Goal: Information Seeking & Learning: Learn about a topic

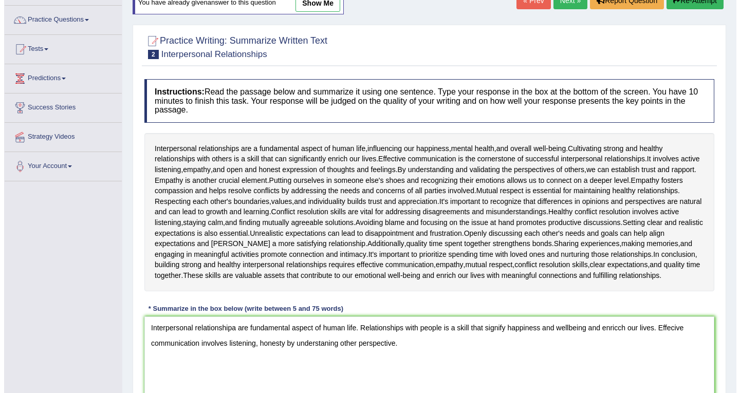
scroll to position [154, 0]
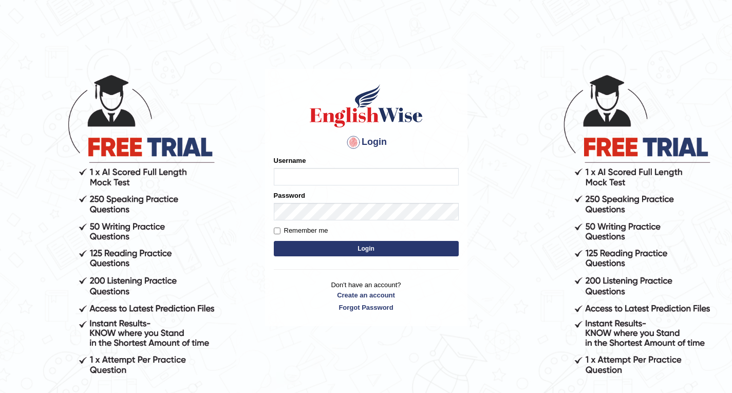
click at [289, 175] on input "Username" at bounding box center [366, 176] width 185 height 17
type input "Rebecca12"
click at [366, 250] on button "Login" at bounding box center [366, 248] width 185 height 15
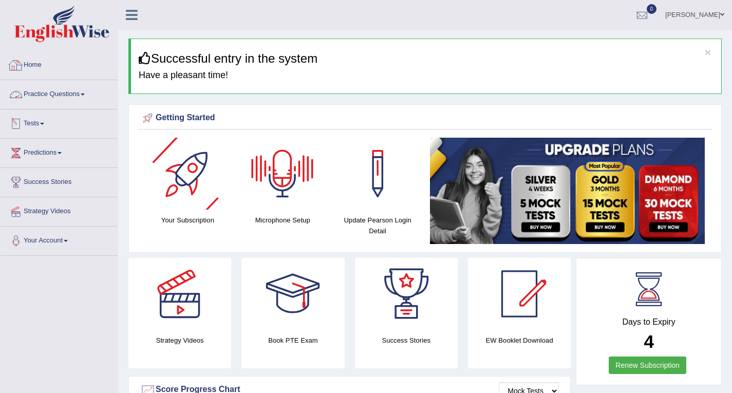
click at [46, 93] on link "Practice Questions" at bounding box center [59, 93] width 117 height 26
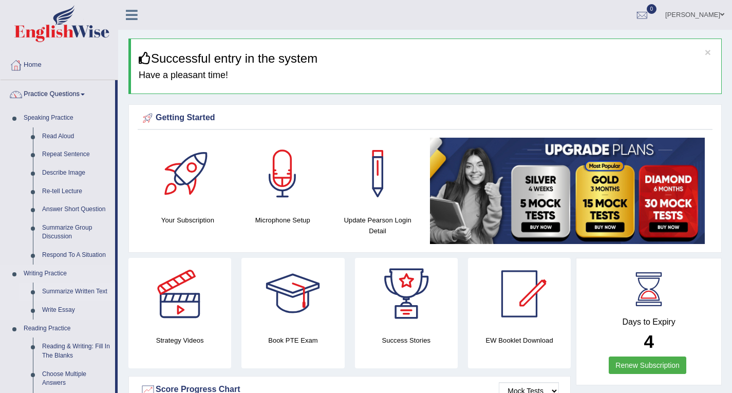
click at [78, 290] on link "Summarize Written Text" at bounding box center [77, 292] width 78 height 19
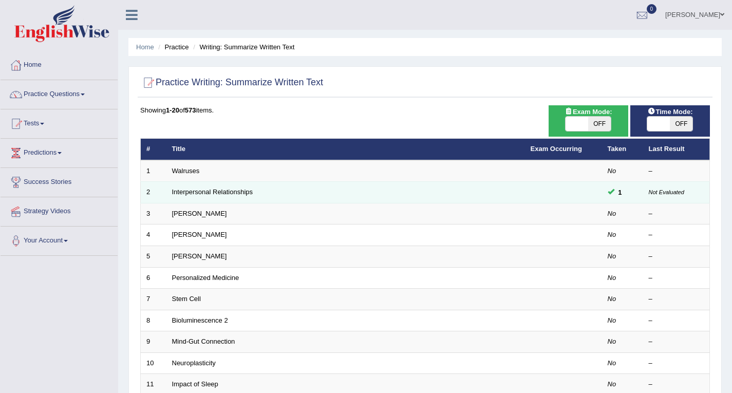
click at [272, 191] on td "Interpersonal Relationships" at bounding box center [346, 193] width 359 height 22
click at [228, 190] on link "Interpersonal Relationships" at bounding box center [212, 192] width 81 height 8
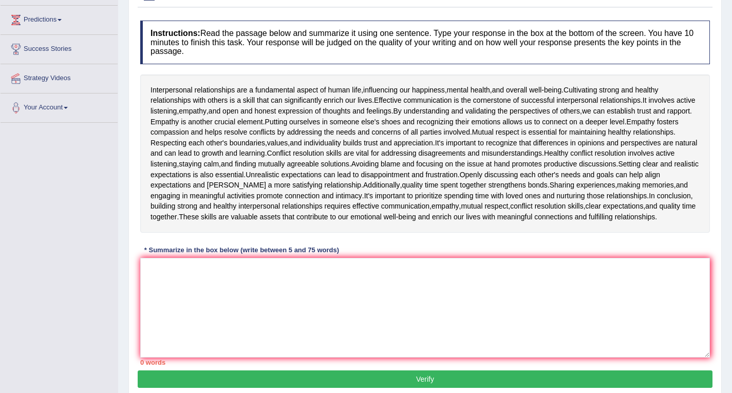
scroll to position [172, 0]
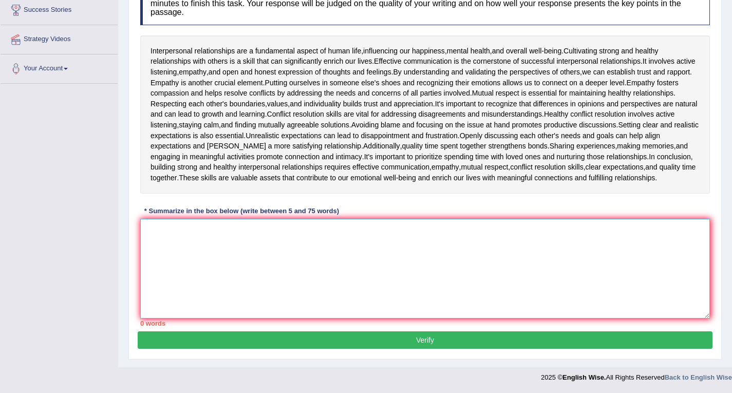
click at [205, 243] on textarea at bounding box center [425, 269] width 570 height 100
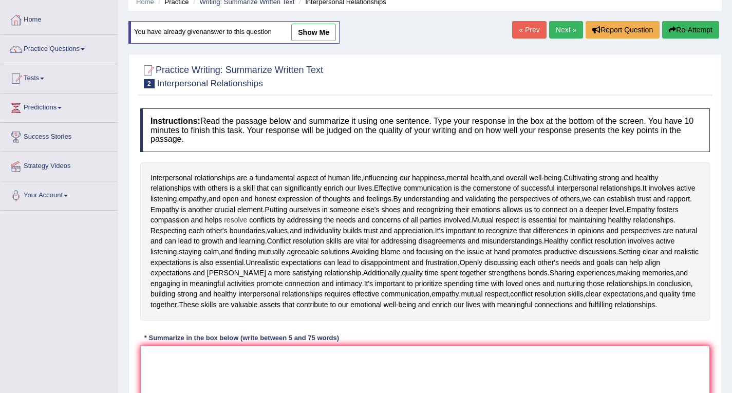
scroll to position [69, 0]
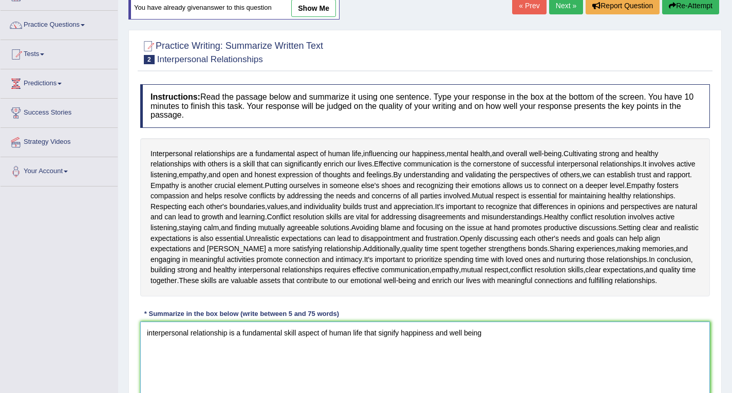
click at [402, 335] on textarea "interpersonal relationship is a fundamental skill aspect of human life that sig…" at bounding box center [425, 372] width 570 height 100
click at [378, 333] on textarea "interpersonal relationship is a fundamental skill aspect of human life that sig…" at bounding box center [425, 372] width 570 height 100
click at [462, 336] on textarea "interpersonal relationship is a fundamental skill aspect of human life that ova…" at bounding box center [425, 372] width 570 height 100
click at [558, 338] on textarea "interpersonal relationship is a fundamental skill aspect of human life that ova…" at bounding box center [425, 372] width 570 height 100
click at [149, 333] on textarea "interpersonal relationship is a fundamental skill aspect of human life that ova…" at bounding box center [425, 372] width 570 height 100
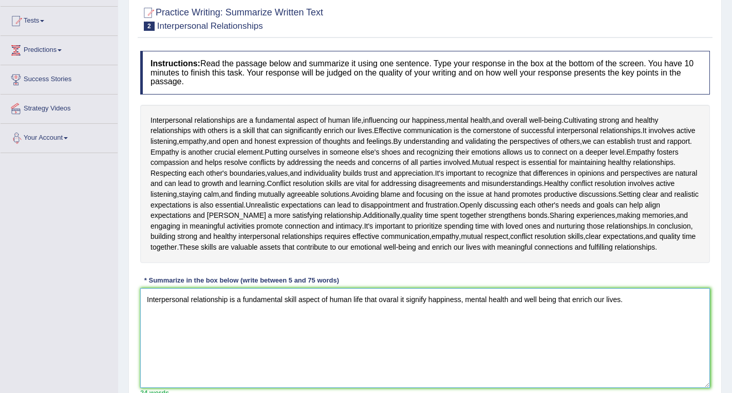
scroll to position [121, 0]
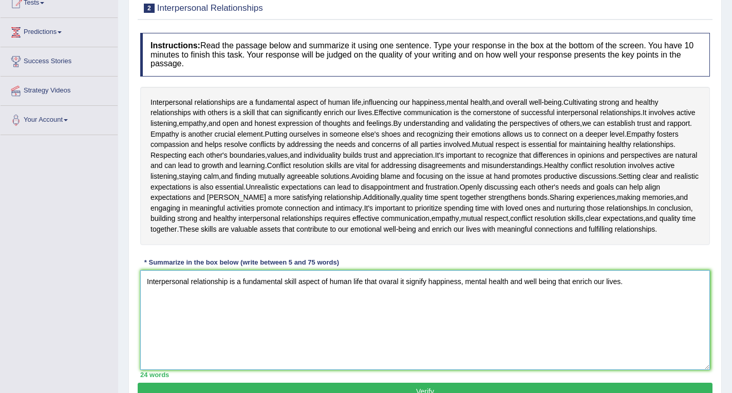
click at [627, 286] on textarea "Interpersonal relationship is a fundamental skill aspect of human life that ova…" at bounding box center [425, 320] width 570 height 100
click at [629, 283] on textarea "Interpersonal relationship is a fundamental skill aspect of human life that ova…" at bounding box center [425, 320] width 570 height 100
click at [204, 297] on textarea "Interpersonal relationship is a fundamental skill aspect of human life that ova…" at bounding box center [425, 320] width 570 height 100
click at [635, 284] on textarea "Interpersonal relationship is a fundamental skill aspect of human life that ova…" at bounding box center [425, 320] width 570 height 100
drag, startPoint x: 625, startPoint y: 282, endPoint x: 643, endPoint y: 324, distance: 46.3
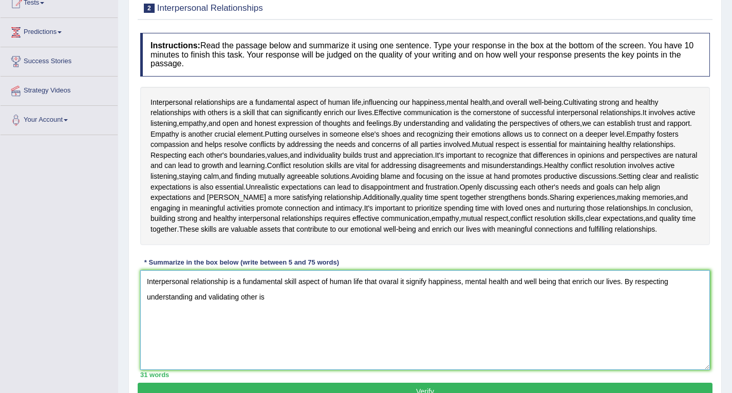
click at [643, 324] on textarea "Interpersonal relationship is a fundamental skill aspect of human life that ova…" at bounding box center [425, 320] width 570 height 100
click at [342, 299] on textarea "Interpersonal relationship is a fundamental skill aspect of human life that ova…" at bounding box center [425, 320] width 570 height 100
click at [411, 302] on textarea "Interpersonal relationship is a fundamental skill aspect of human life that ova…" at bounding box center [425, 320] width 570 height 100
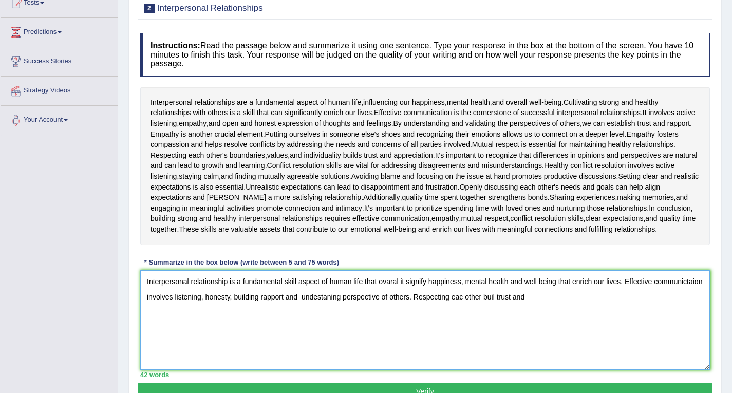
click at [283, 297] on textarea "Interpersonal relationship is a fundamental skill aspect of human life that ova…" at bounding box center [425, 320] width 570 height 100
click at [409, 299] on textarea "Interpersonal relationship is a fundamental skill aspect of human life that ova…" at bounding box center [425, 320] width 570 height 100
click at [446, 298] on textarea "Interpersonal relationship is a fundamental skill aspect of human life that ova…" at bounding box center [425, 320] width 570 height 100
click at [480, 297] on textarea "Interpersonal relationship is a fundamental skill aspect of human life that ova…" at bounding box center [425, 320] width 570 height 100
click at [503, 299] on textarea "Interpersonal relationship is a fundamental skill aspect of human life that ova…" at bounding box center [425, 320] width 570 height 100
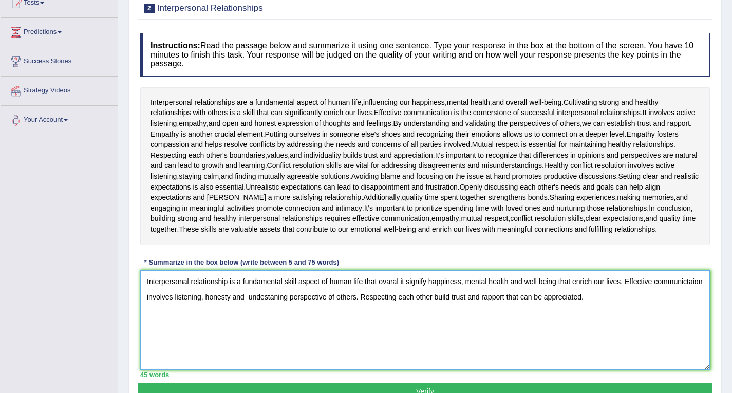
scroll to position [172, 0]
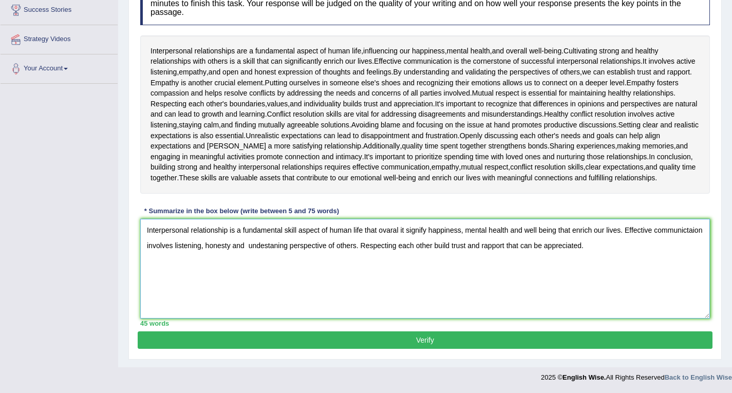
type textarea "Interpersonal relationship is a fundamental skill aspect of human life that ova…"
click at [425, 342] on button "Verify" at bounding box center [425, 340] width 575 height 17
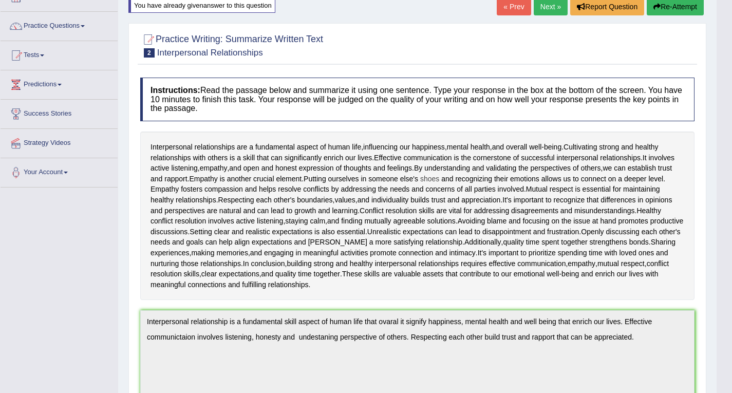
scroll to position [0, 0]
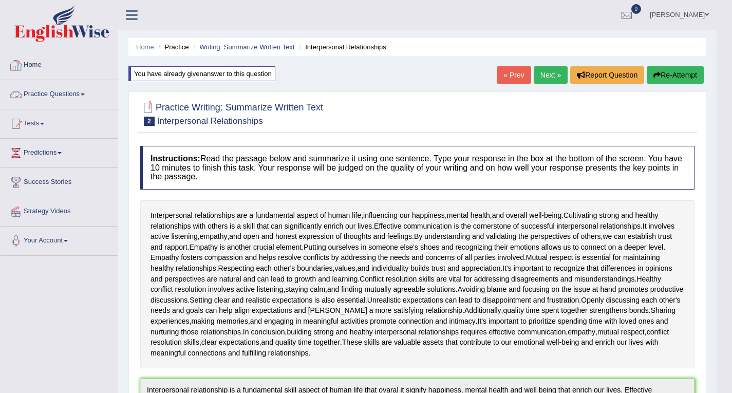
click at [37, 65] on link "Home" at bounding box center [59, 64] width 117 height 26
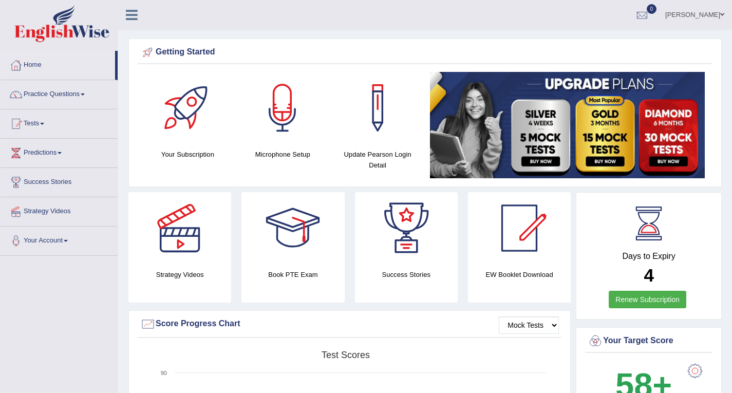
click at [75, 93] on link "Practice Questions" at bounding box center [59, 93] width 117 height 26
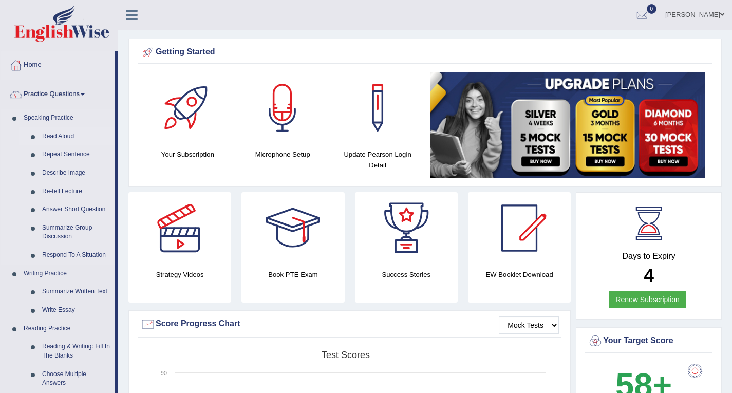
click at [55, 135] on link "Read Aloud" at bounding box center [77, 136] width 78 height 19
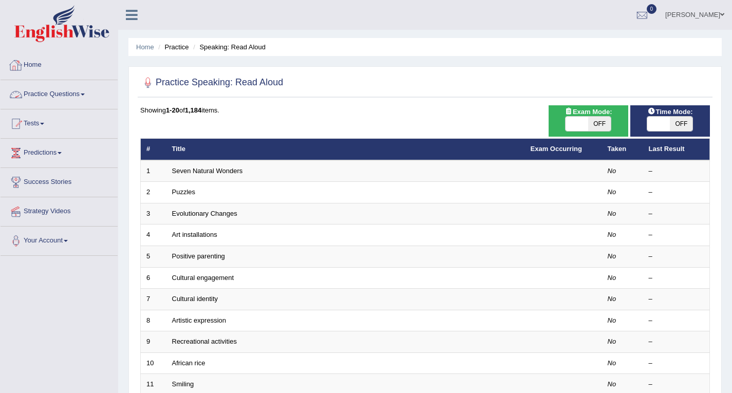
click at [33, 65] on link "Home" at bounding box center [59, 64] width 117 height 26
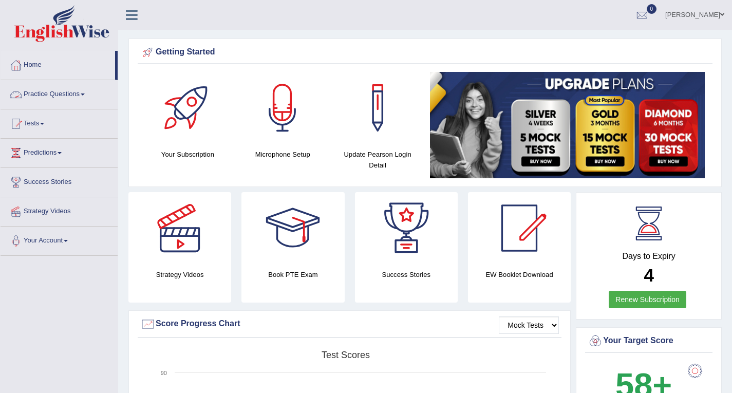
click at [46, 94] on link "Practice Questions" at bounding box center [59, 93] width 117 height 26
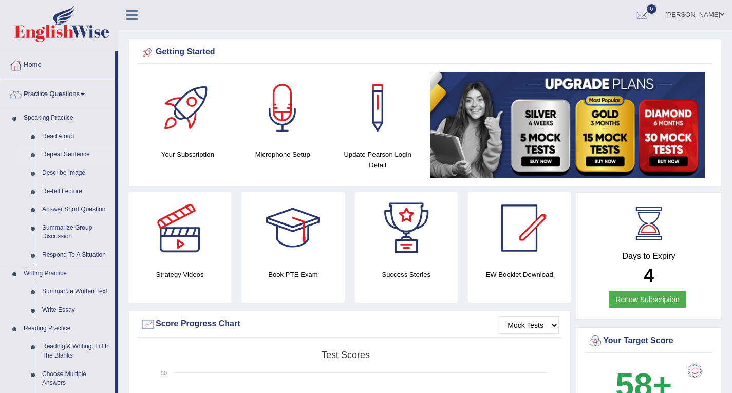
click at [52, 155] on link "Repeat Sentence" at bounding box center [77, 154] width 78 height 19
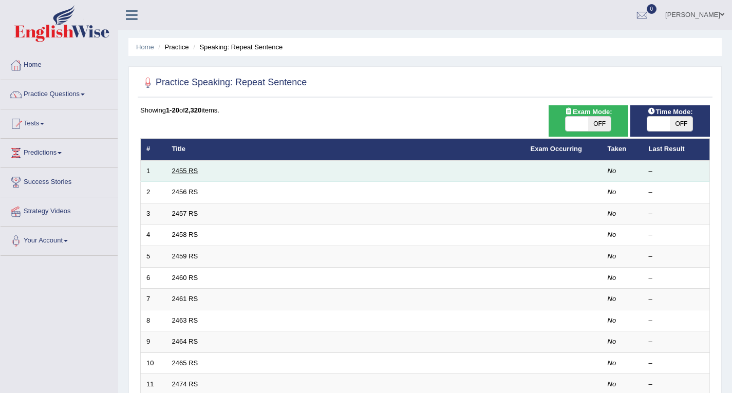
click at [179, 169] on link "2455 RS" at bounding box center [185, 171] width 26 height 8
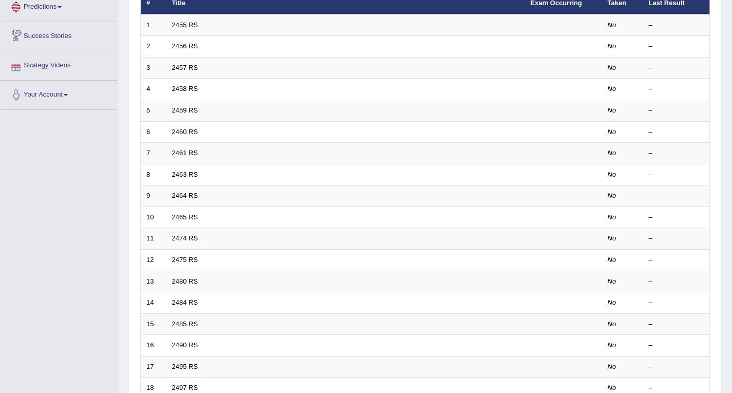
scroll to position [257, 0]
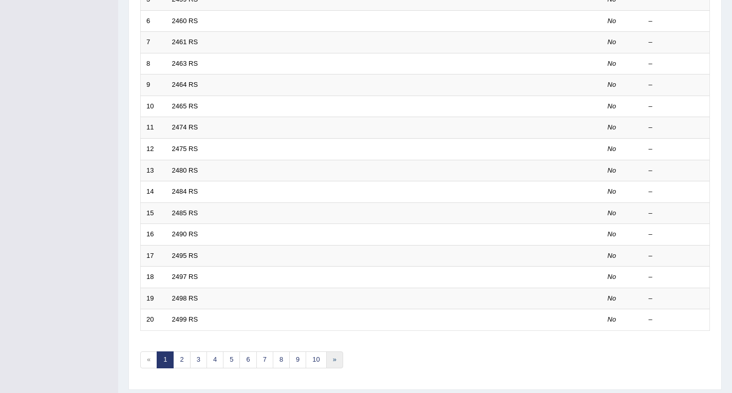
click at [335, 360] on link "»" at bounding box center [334, 360] width 17 height 17
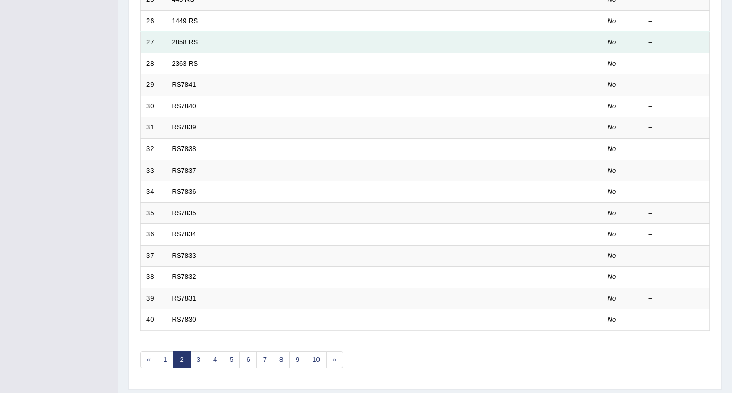
scroll to position [287, 0]
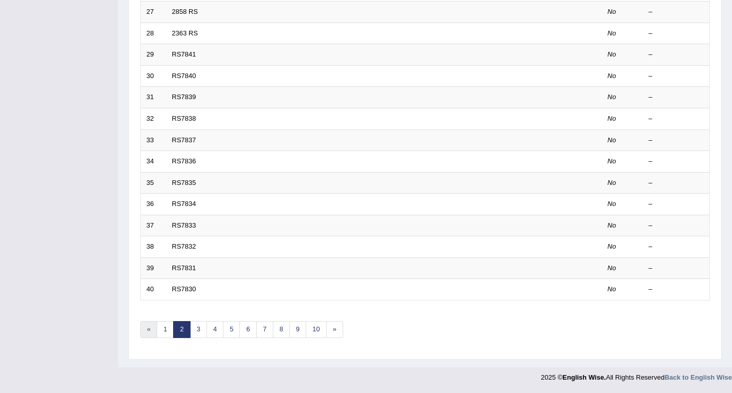
click at [150, 331] on link "«" at bounding box center [148, 329] width 17 height 17
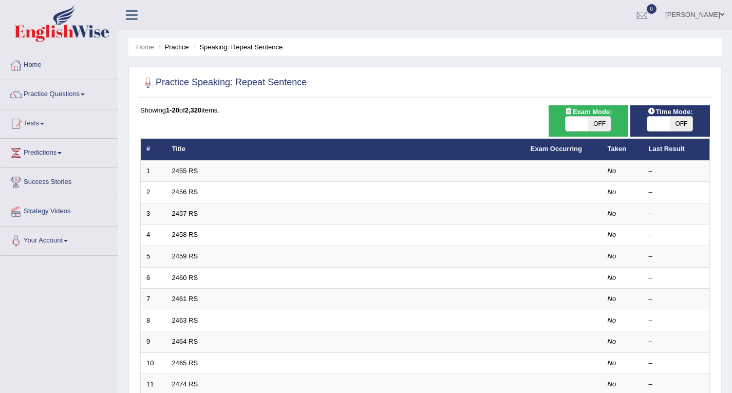
click at [40, 66] on link "Home" at bounding box center [59, 64] width 117 height 26
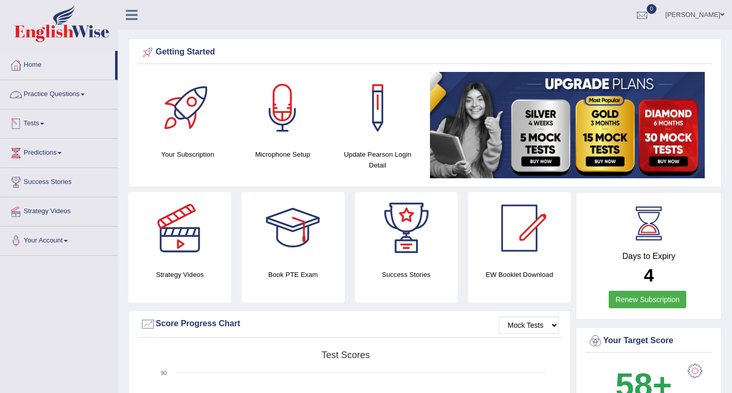
click at [68, 90] on link "Practice Questions" at bounding box center [59, 93] width 117 height 26
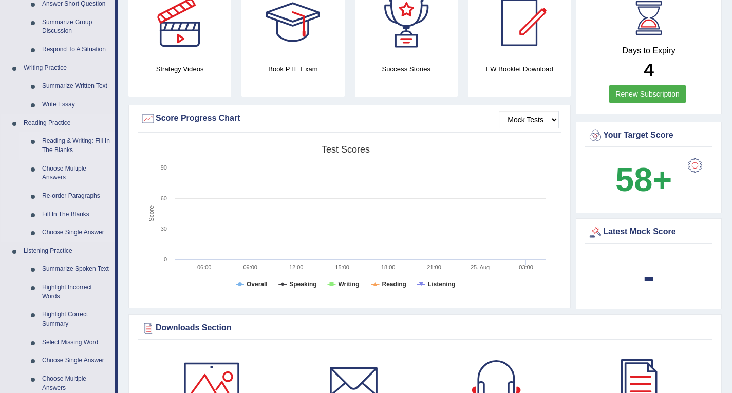
scroll to position [154, 0]
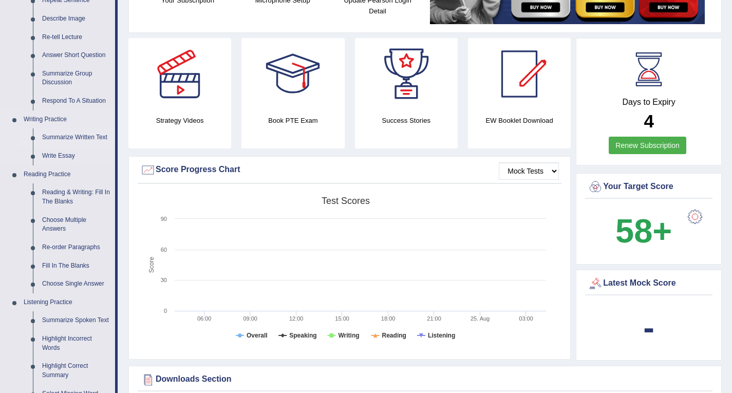
click at [61, 137] on link "Summarize Written Text" at bounding box center [77, 138] width 78 height 19
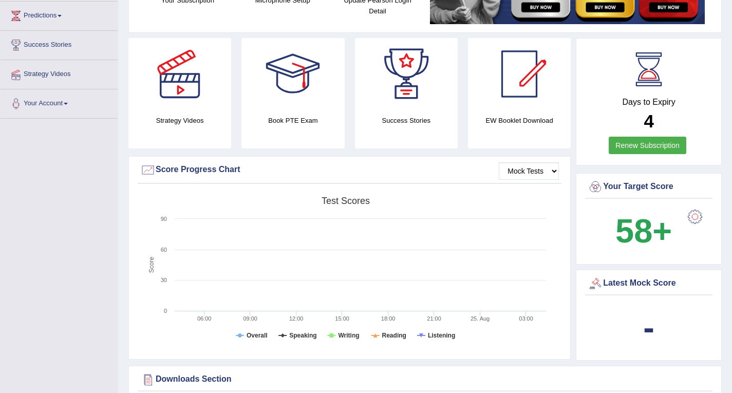
scroll to position [153, 0]
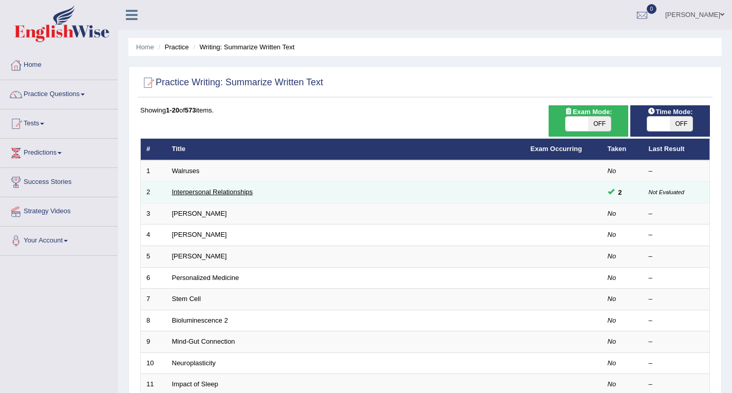
click at [199, 190] on link "Interpersonal Relationships" at bounding box center [212, 192] width 81 height 8
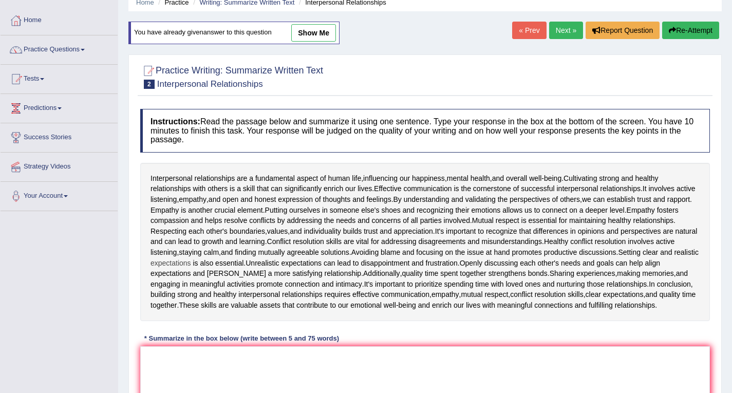
scroll to position [18, 0]
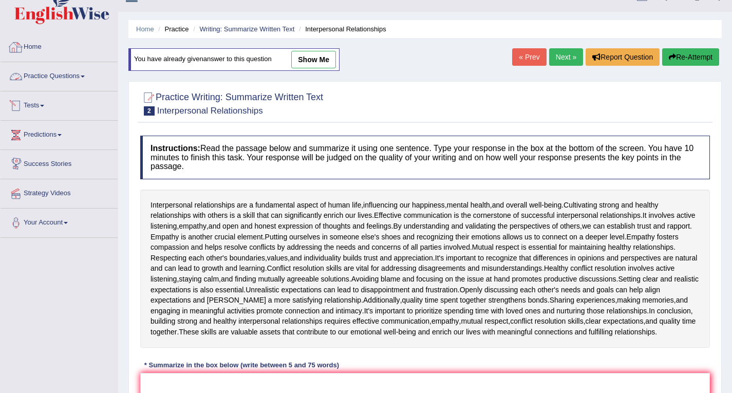
click at [41, 48] on link "Home" at bounding box center [59, 46] width 117 height 26
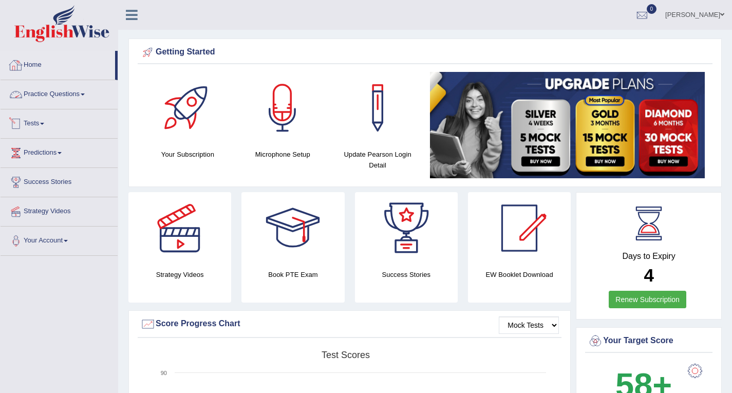
click at [63, 94] on link "Practice Questions" at bounding box center [59, 93] width 117 height 26
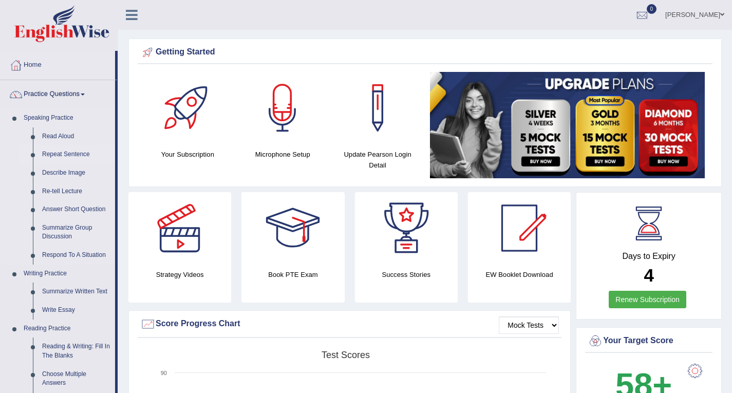
click at [75, 154] on link "Repeat Sentence" at bounding box center [77, 154] width 78 height 19
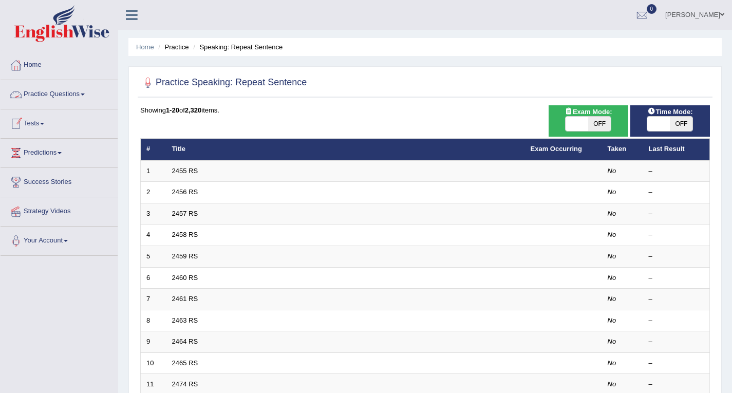
click at [63, 91] on link "Practice Questions" at bounding box center [59, 93] width 117 height 26
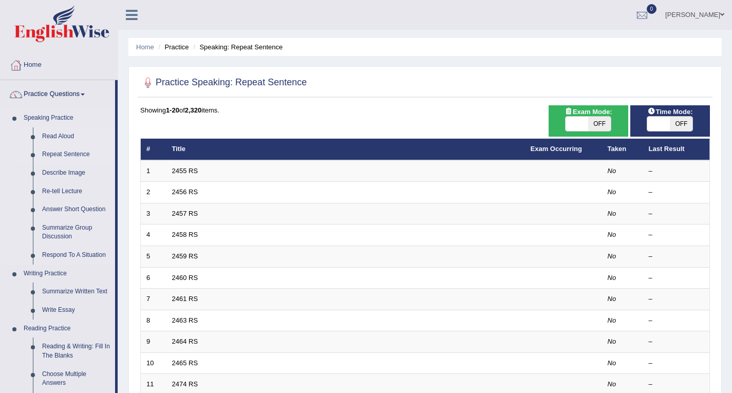
click at [65, 134] on link "Read Aloud" at bounding box center [77, 136] width 78 height 19
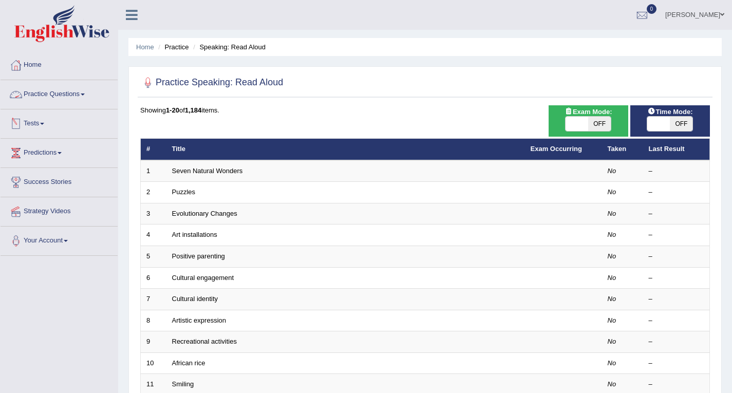
click at [64, 89] on link "Practice Questions" at bounding box center [59, 93] width 117 height 26
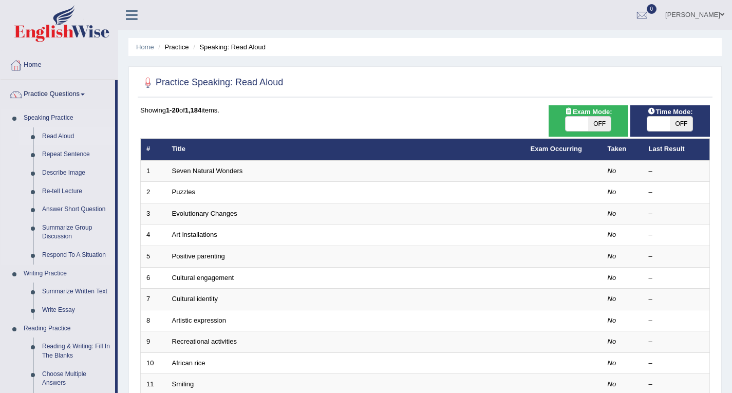
click at [64, 137] on link "Read Aloud" at bounding box center [77, 136] width 78 height 19
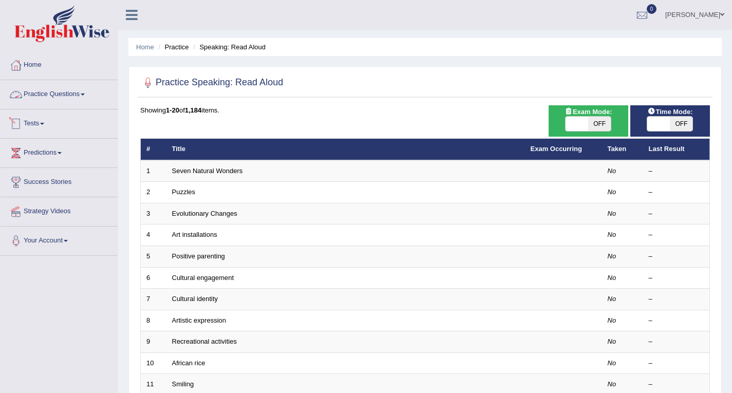
click at [85, 95] on span at bounding box center [83, 95] width 4 height 2
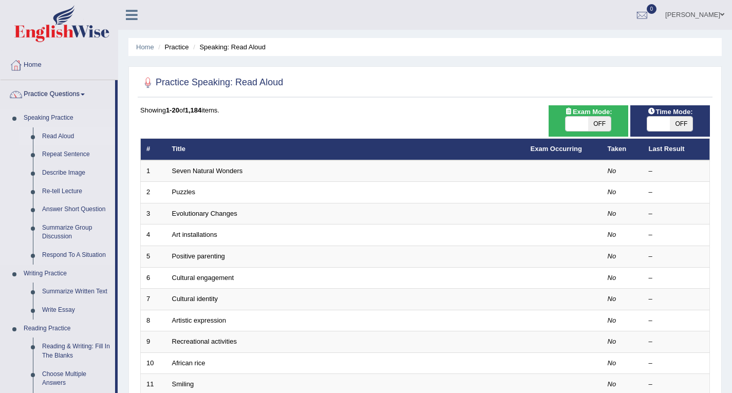
click at [65, 135] on link "Read Aloud" at bounding box center [77, 136] width 78 height 19
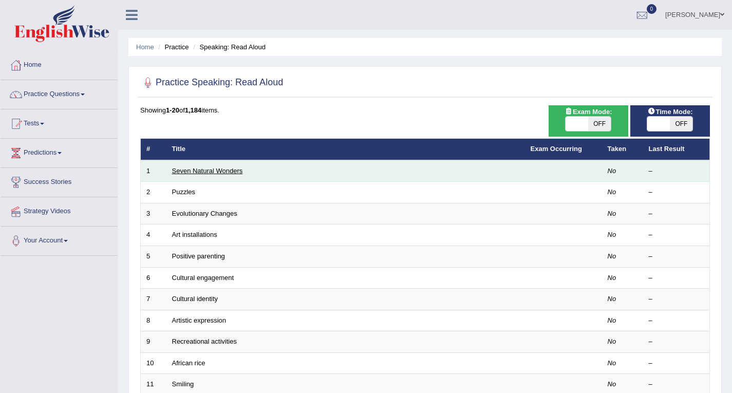
click at [212, 167] on link "Seven Natural Wonders" at bounding box center [207, 171] width 71 height 8
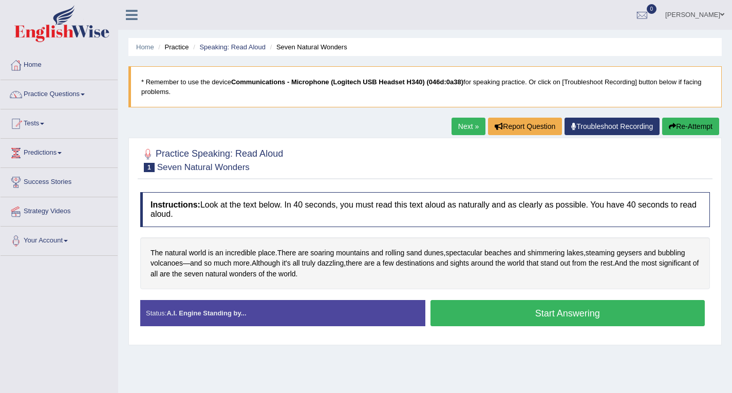
click at [556, 315] on button "Start Answering" at bounding box center [568, 313] width 275 height 26
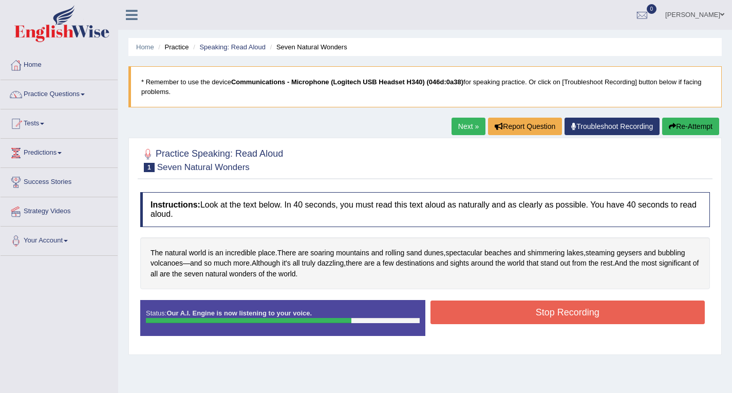
click at [532, 314] on button "Stop Recording" at bounding box center [568, 313] width 275 height 24
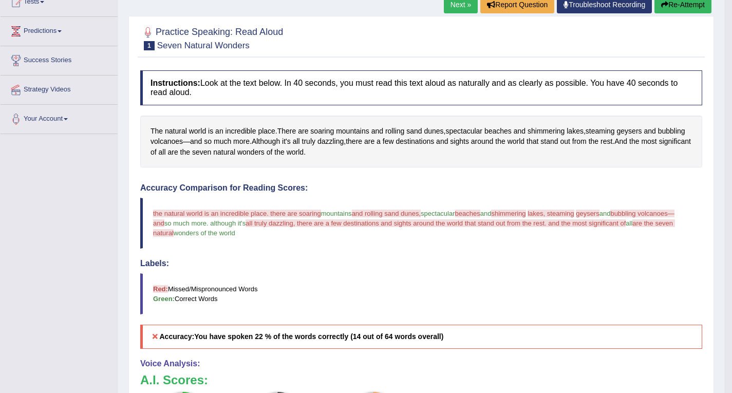
scroll to position [62, 0]
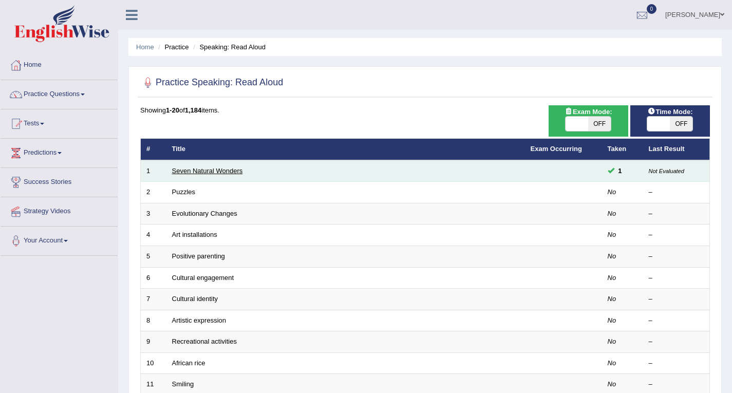
click at [229, 169] on link "Seven Natural Wonders" at bounding box center [207, 171] width 71 height 8
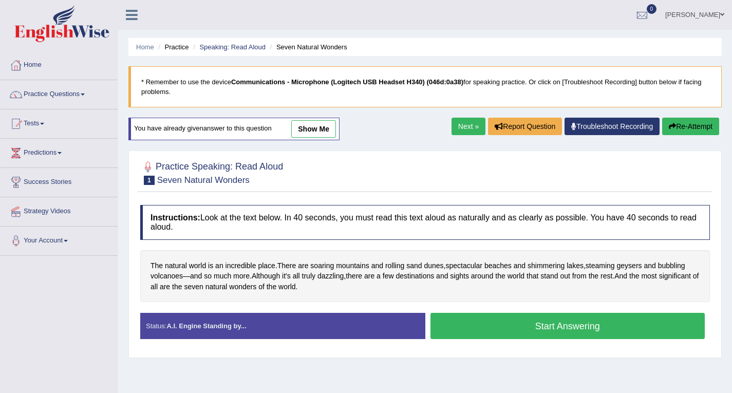
click at [547, 327] on button "Start Answering" at bounding box center [568, 326] width 275 height 26
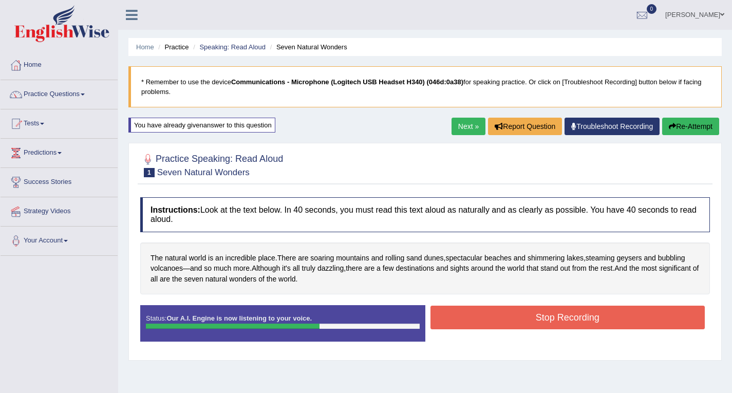
click at [465, 317] on button "Stop Recording" at bounding box center [568, 318] width 275 height 24
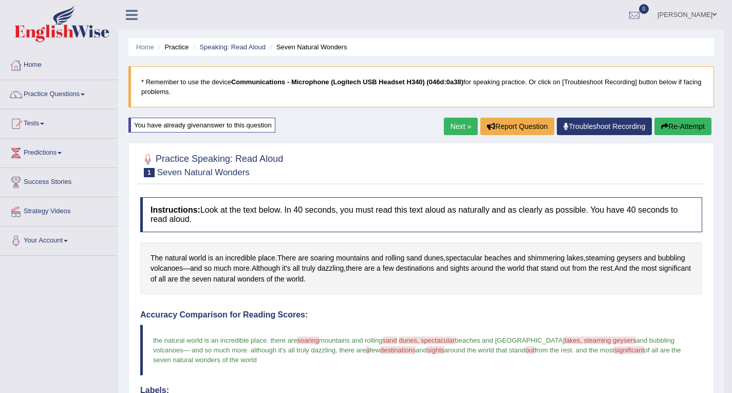
click at [678, 127] on button "Re-Attempt" at bounding box center [683, 126] width 57 height 17
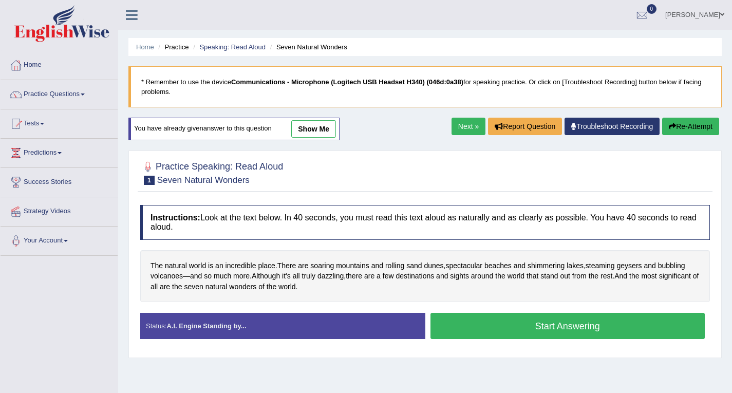
click at [563, 326] on button "Start Answering" at bounding box center [568, 326] width 275 height 26
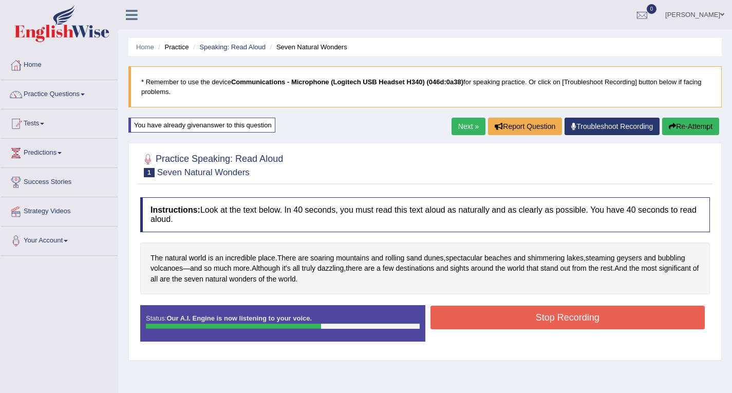
click at [498, 316] on button "Stop Recording" at bounding box center [568, 318] width 275 height 24
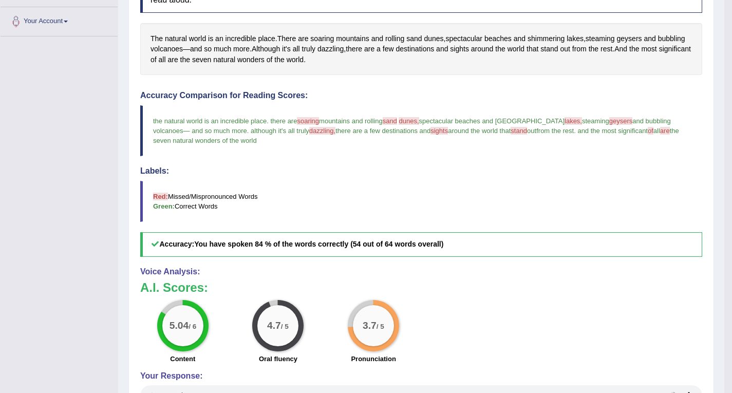
scroll to position [67, 0]
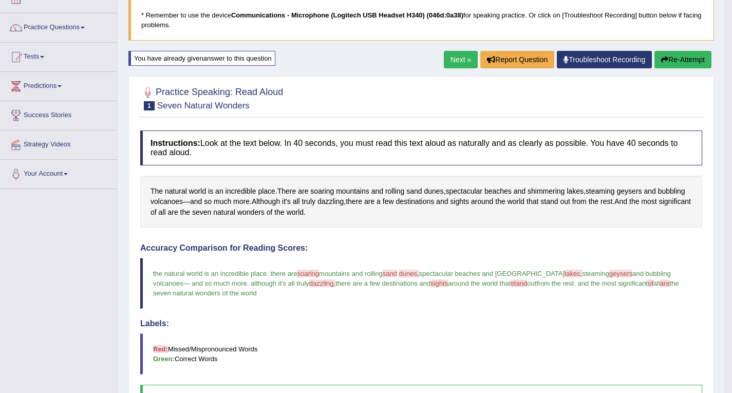
click at [455, 59] on link "Next »" at bounding box center [461, 59] width 34 height 17
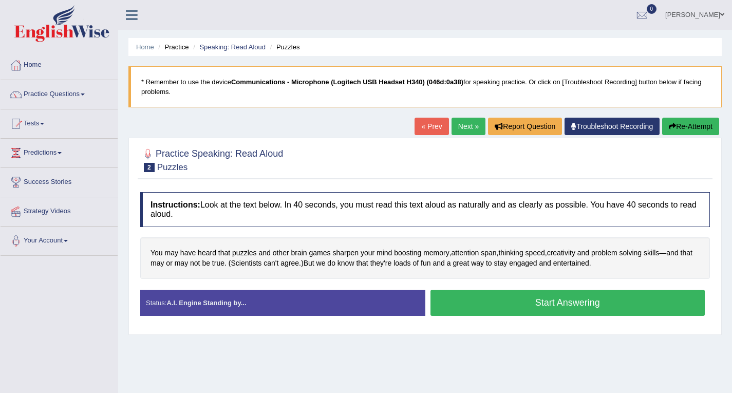
click at [552, 304] on button "Start Answering" at bounding box center [568, 303] width 275 height 26
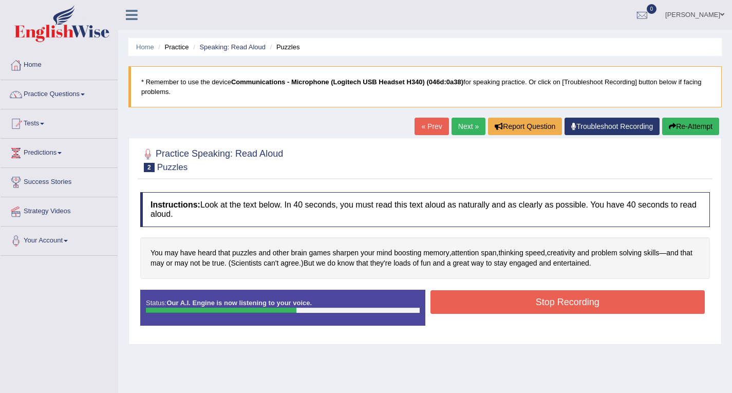
click at [547, 302] on button "Stop Recording" at bounding box center [568, 302] width 275 height 24
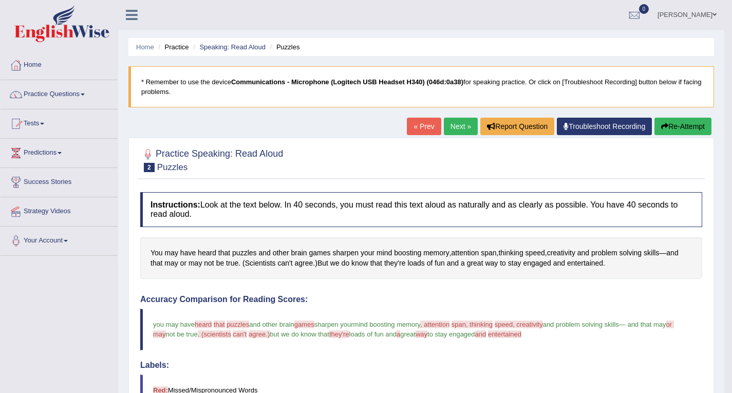
click at [674, 126] on button "Re-Attempt" at bounding box center [683, 126] width 57 height 17
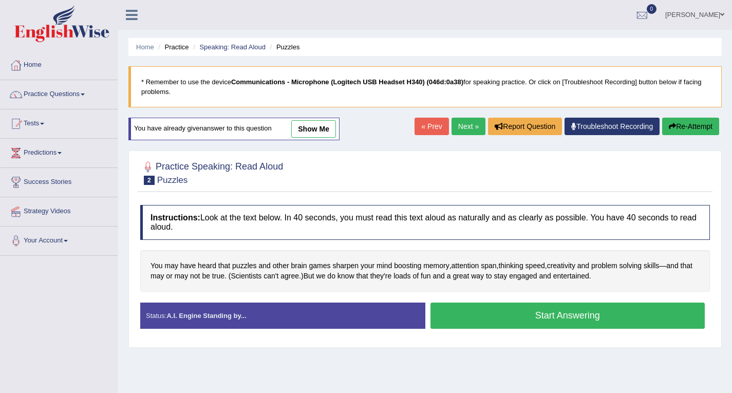
click at [530, 316] on button "Start Answering" at bounding box center [568, 316] width 275 height 26
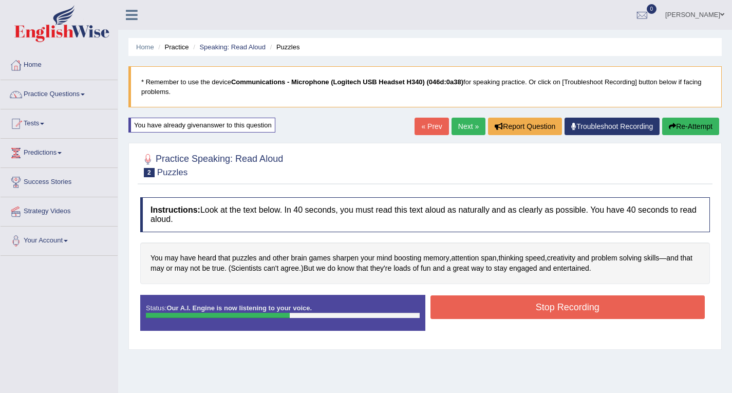
click at [530, 307] on button "Stop Recording" at bounding box center [568, 308] width 275 height 24
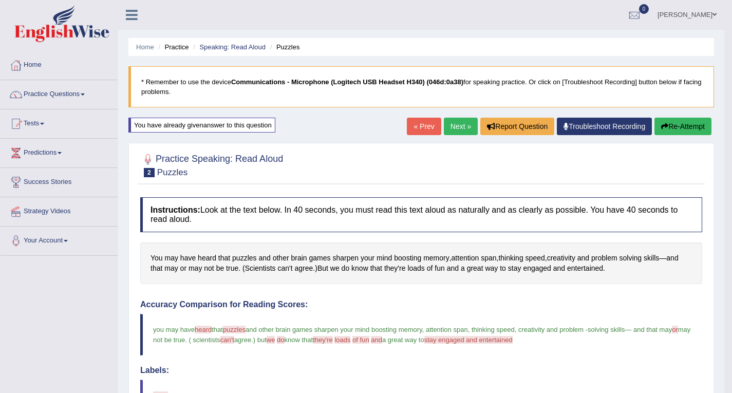
click at [448, 126] on link "Next »" at bounding box center [461, 126] width 34 height 17
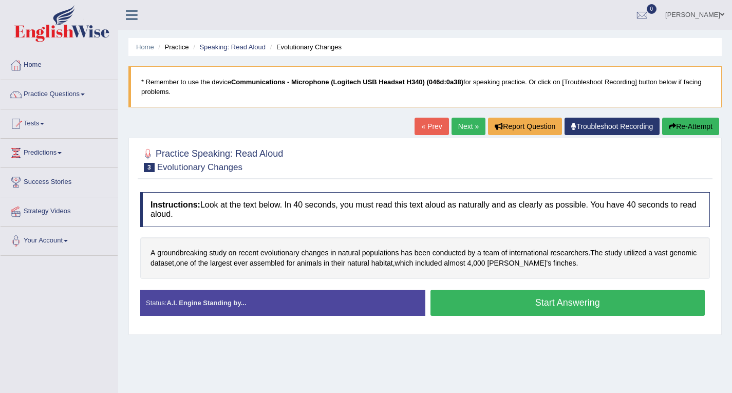
click at [505, 302] on button "Start Answering" at bounding box center [568, 303] width 275 height 26
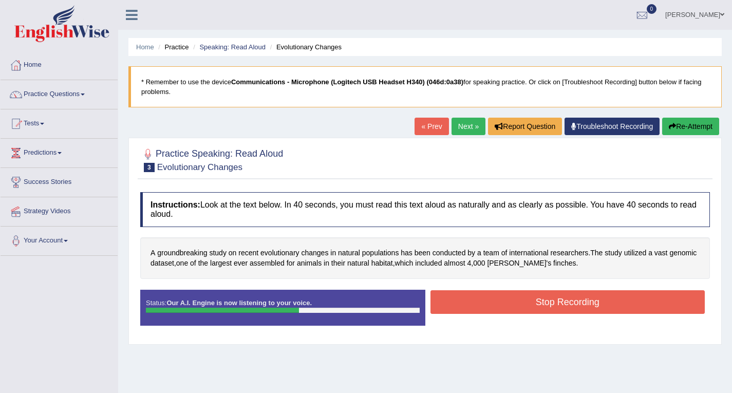
click at [504, 306] on button "Stop Recording" at bounding box center [568, 302] width 275 height 24
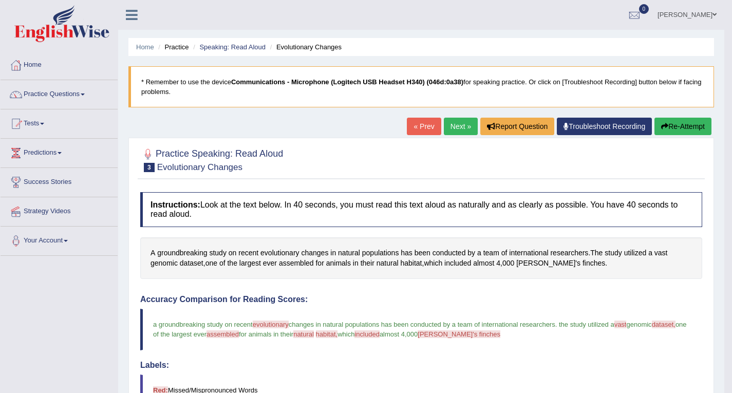
click at [456, 126] on link "Next »" at bounding box center [461, 126] width 34 height 17
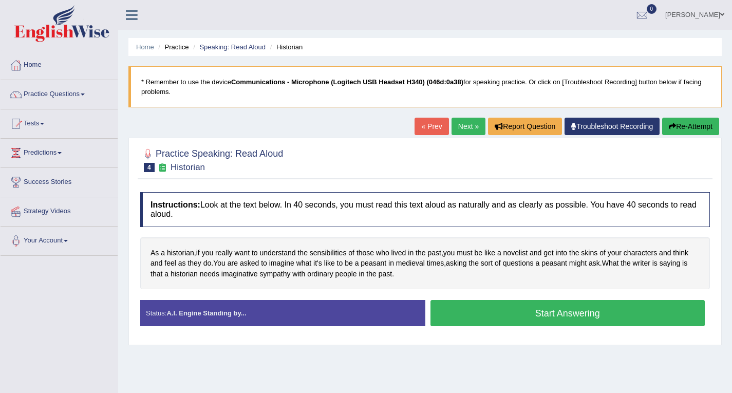
click at [555, 313] on button "Start Answering" at bounding box center [568, 313] width 275 height 26
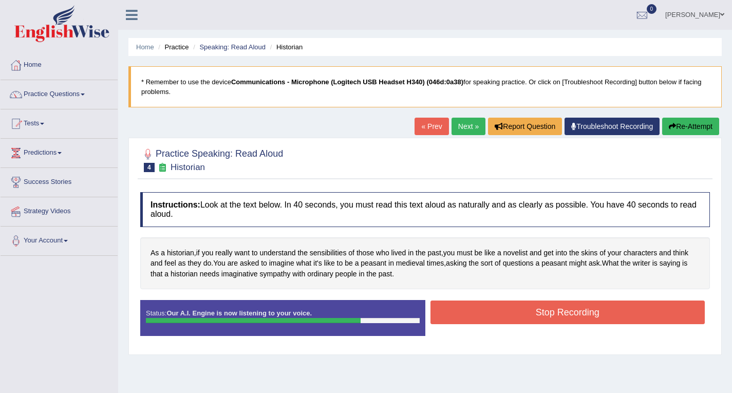
click at [506, 315] on button "Stop Recording" at bounding box center [568, 313] width 275 height 24
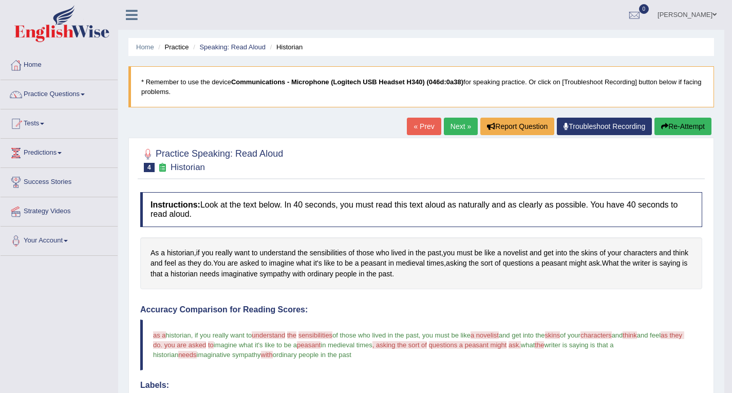
click at [456, 126] on link "Next »" at bounding box center [461, 126] width 34 height 17
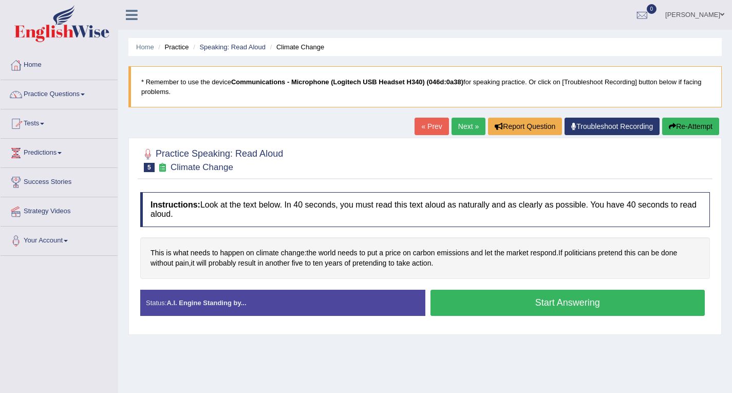
click at [561, 300] on button "Start Answering" at bounding box center [568, 303] width 275 height 26
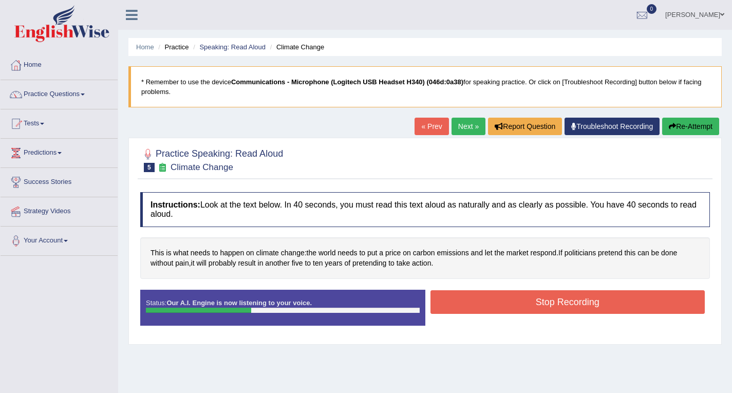
click at [554, 304] on button "Stop Recording" at bounding box center [568, 302] width 275 height 24
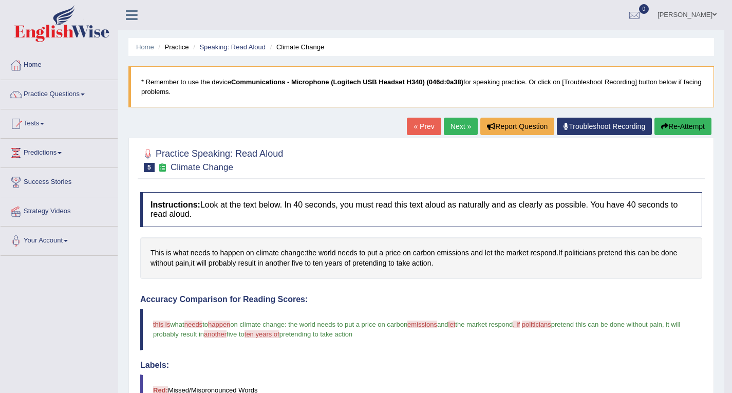
click at [450, 126] on link "Next »" at bounding box center [461, 126] width 34 height 17
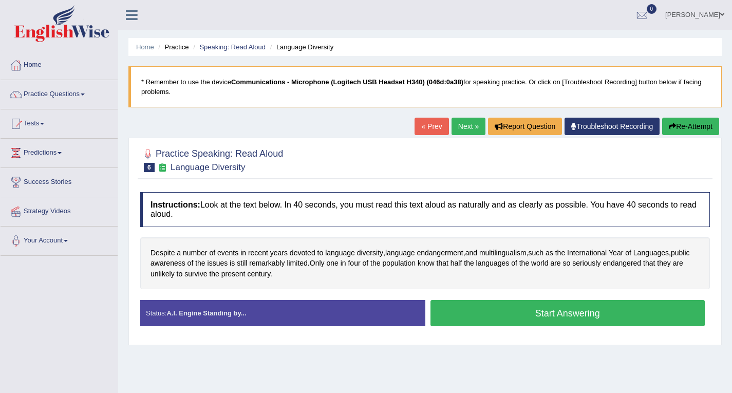
click at [551, 311] on button "Start Answering" at bounding box center [568, 313] width 275 height 26
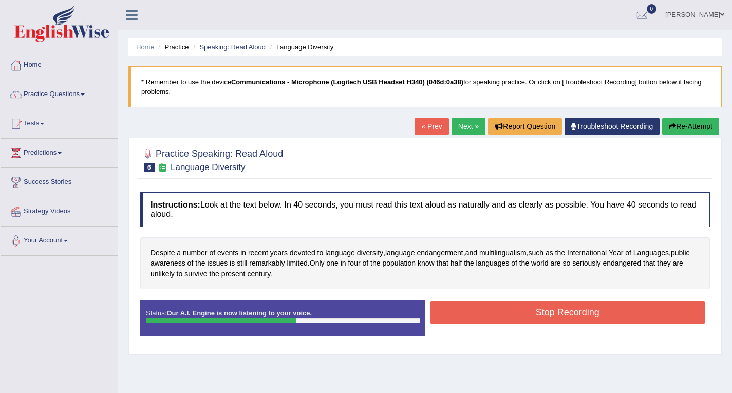
click at [485, 319] on button "Stop Recording" at bounding box center [568, 313] width 275 height 24
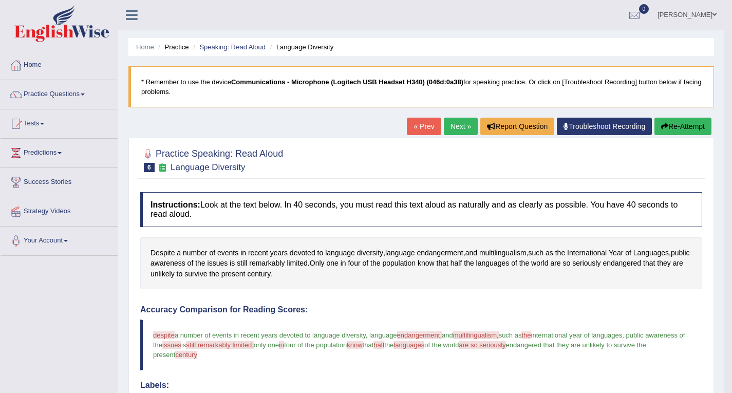
click at [459, 130] on link "Next »" at bounding box center [461, 126] width 34 height 17
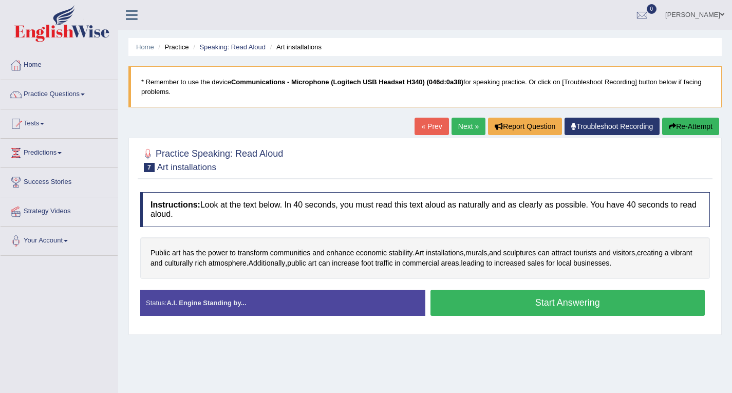
drag, startPoint x: 537, startPoint y: 299, endPoint x: 411, endPoint y: 258, distance: 132.8
click at [535, 297] on button "Start Answering" at bounding box center [568, 303] width 275 height 26
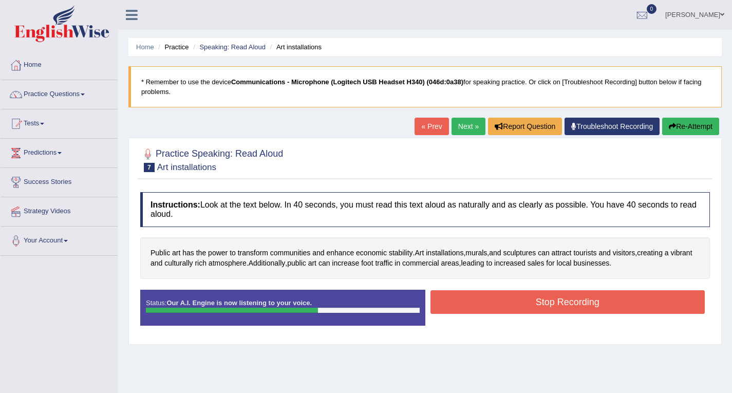
click at [577, 305] on button "Stop Recording" at bounding box center [568, 302] width 275 height 24
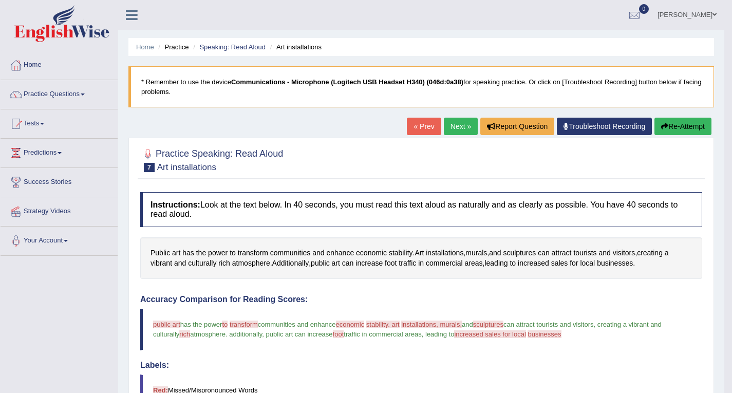
click at [456, 128] on link "Next »" at bounding box center [461, 126] width 34 height 17
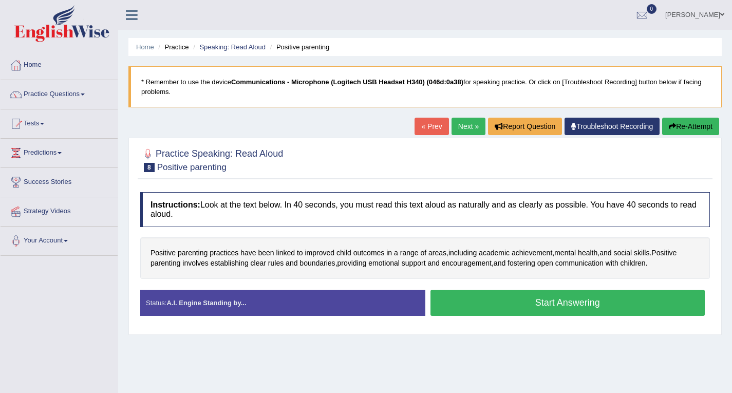
click at [517, 304] on button "Start Answering" at bounding box center [568, 303] width 275 height 26
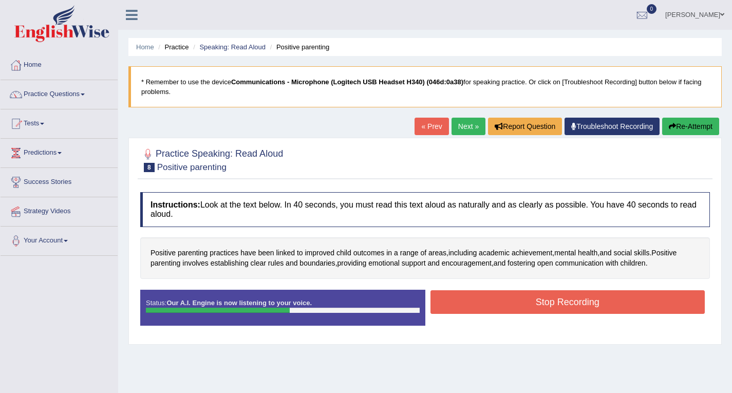
click at [498, 306] on button "Stop Recording" at bounding box center [568, 302] width 275 height 24
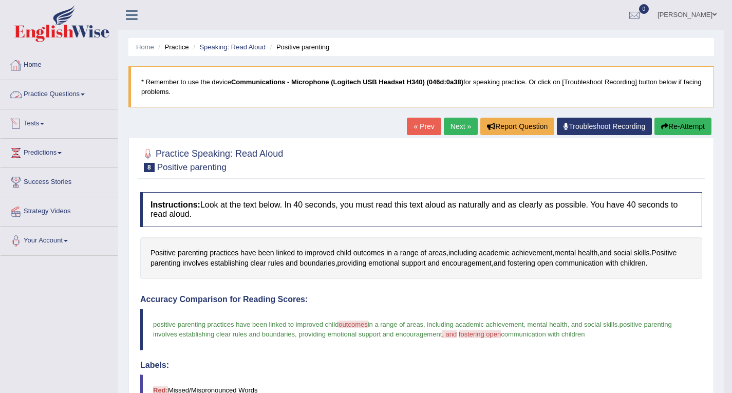
click at [74, 93] on link "Practice Questions" at bounding box center [59, 93] width 117 height 26
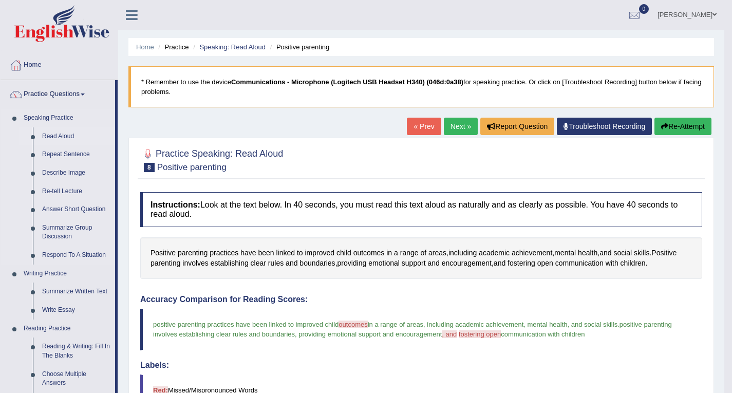
click at [70, 137] on link "Read Aloud" at bounding box center [77, 136] width 78 height 19
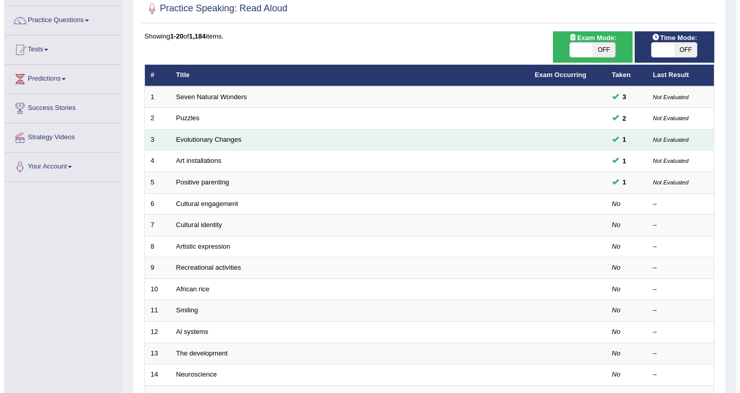
scroll to position [103, 0]
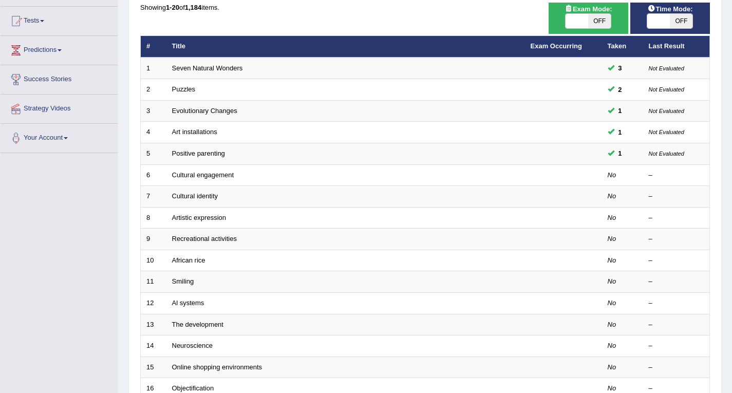
click at [598, 20] on span "OFF" at bounding box center [600, 21] width 23 height 14
checkbox input "true"
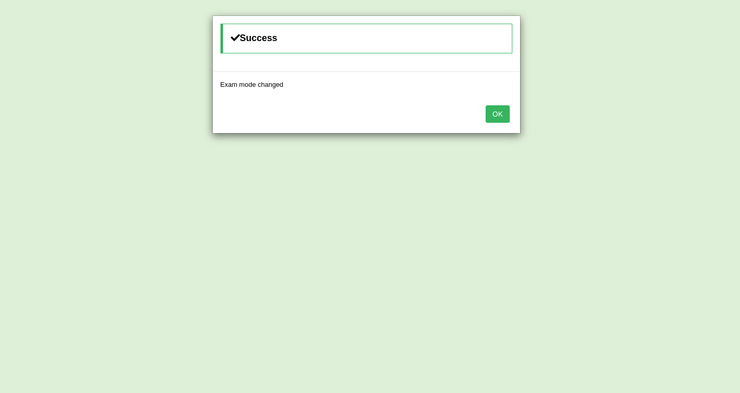
click at [494, 114] on button "OK" at bounding box center [498, 113] width 24 height 17
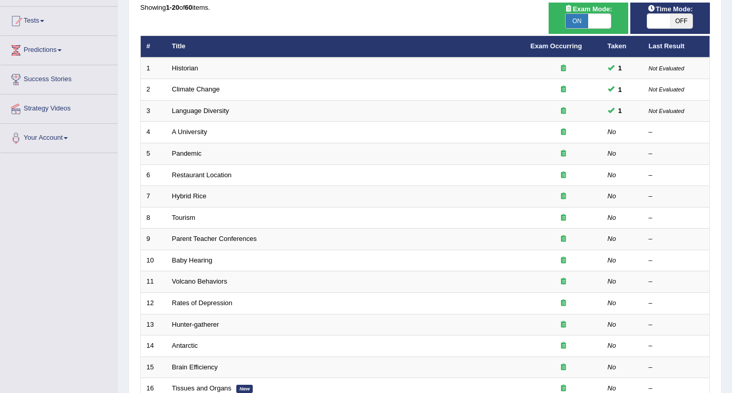
click at [678, 20] on span "OFF" at bounding box center [681, 21] width 23 height 14
checkbox input "true"
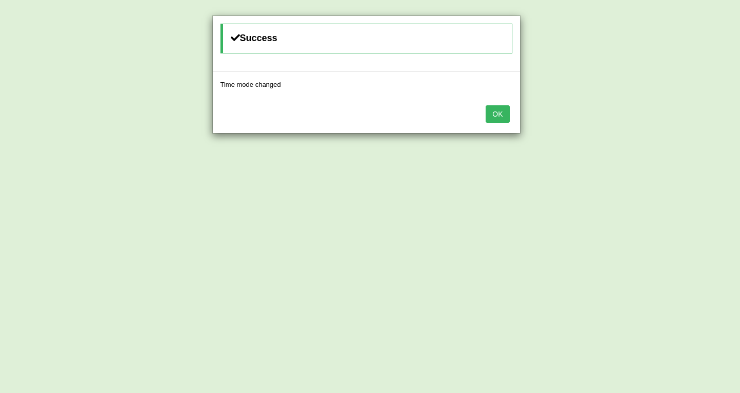
click at [503, 116] on button "OK" at bounding box center [498, 113] width 24 height 17
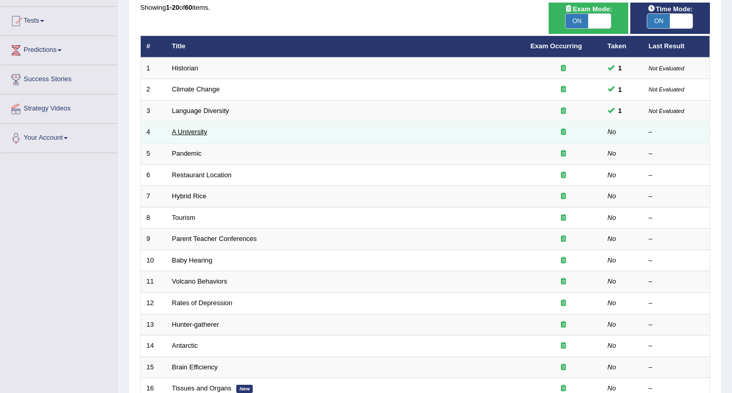
click at [201, 133] on link "A University" at bounding box center [189, 132] width 35 height 8
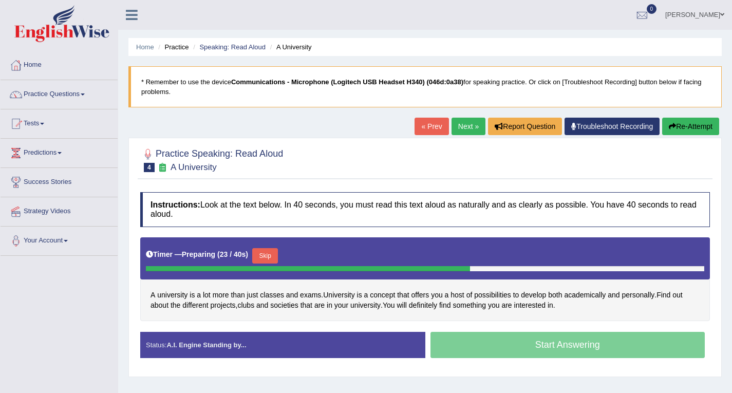
click at [538, 347] on div "Start Answering" at bounding box center [568, 346] width 285 height 29
click at [689, 125] on button "Re-Attempt" at bounding box center [691, 126] width 57 height 17
click at [677, 126] on button "Re-Attempt" at bounding box center [691, 126] width 57 height 17
drag, startPoint x: 455, startPoint y: 347, endPoint x: 429, endPoint y: 349, distance: 26.2
click at [452, 349] on div "Start Answering" at bounding box center [568, 346] width 285 height 29
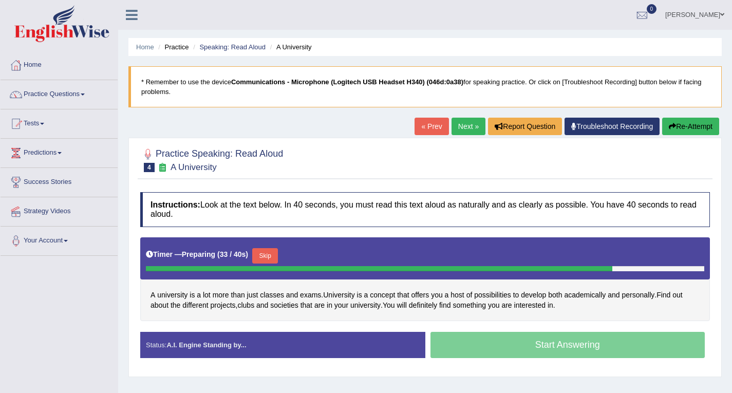
click at [271, 258] on button "Skip" at bounding box center [265, 255] width 26 height 15
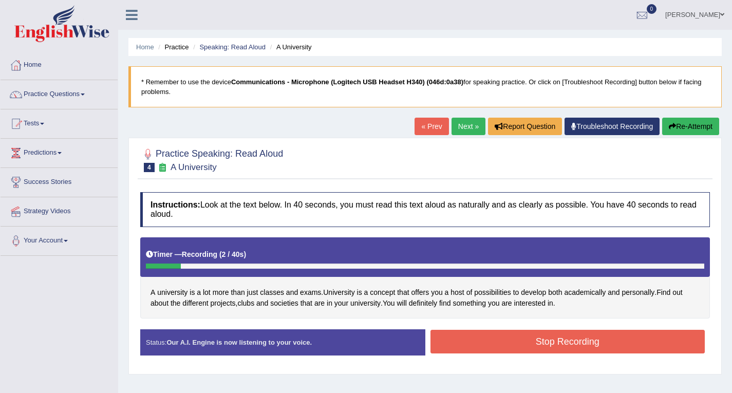
click at [511, 338] on button "Stop Recording" at bounding box center [568, 342] width 275 height 24
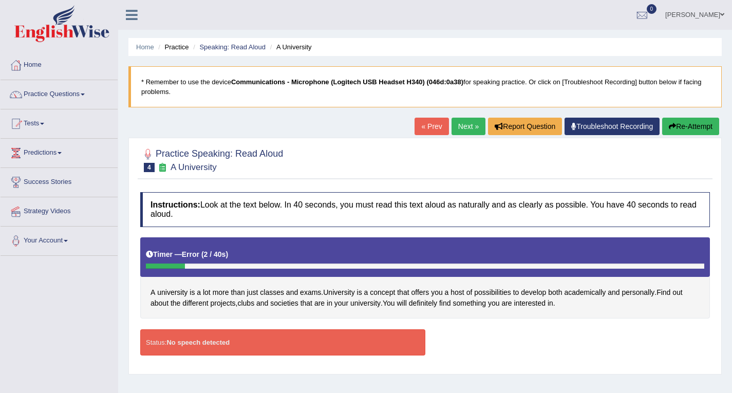
click at [465, 129] on link "Next »" at bounding box center [469, 126] width 34 height 17
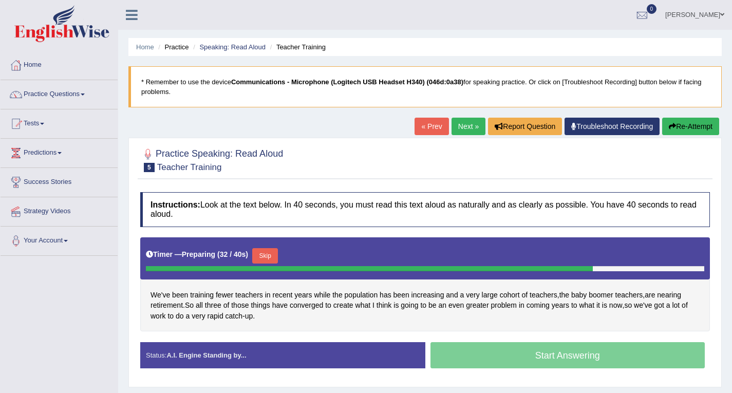
click at [473, 126] on link "Next »" at bounding box center [469, 126] width 34 height 17
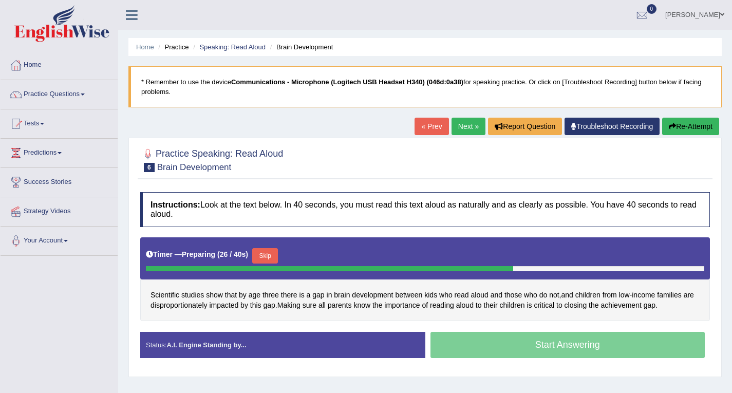
click at [468, 131] on link "Next »" at bounding box center [469, 126] width 34 height 17
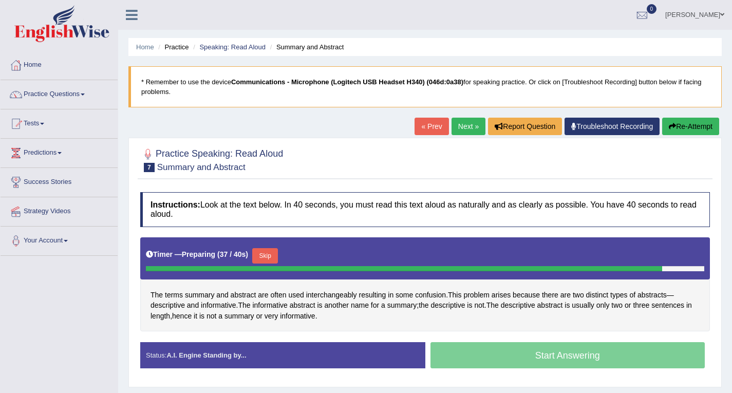
click at [467, 126] on link "Next »" at bounding box center [469, 126] width 34 height 17
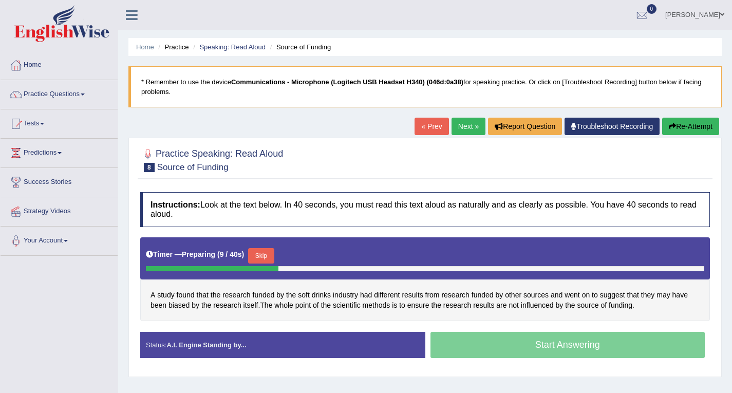
click at [39, 65] on link "Home" at bounding box center [59, 64] width 117 height 26
